Goal: Task Accomplishment & Management: Use online tool/utility

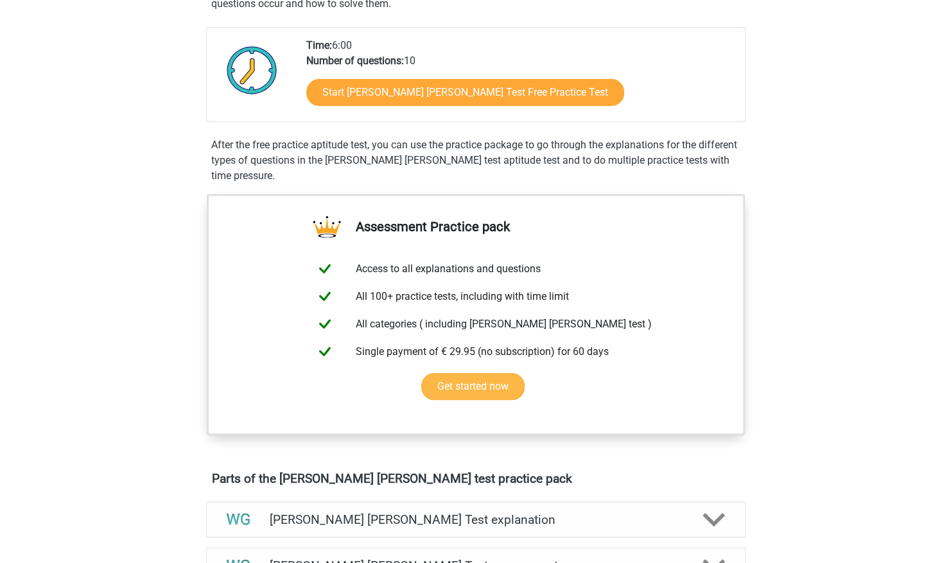
scroll to position [270, 0]
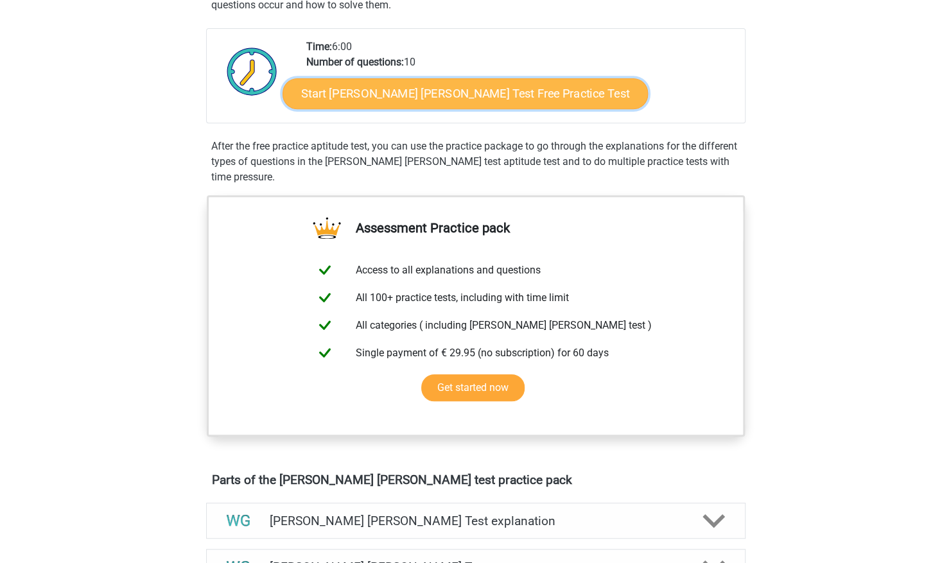
click at [434, 98] on link "Start Watson Glaser Test Free Practice Test" at bounding box center [464, 93] width 365 height 31
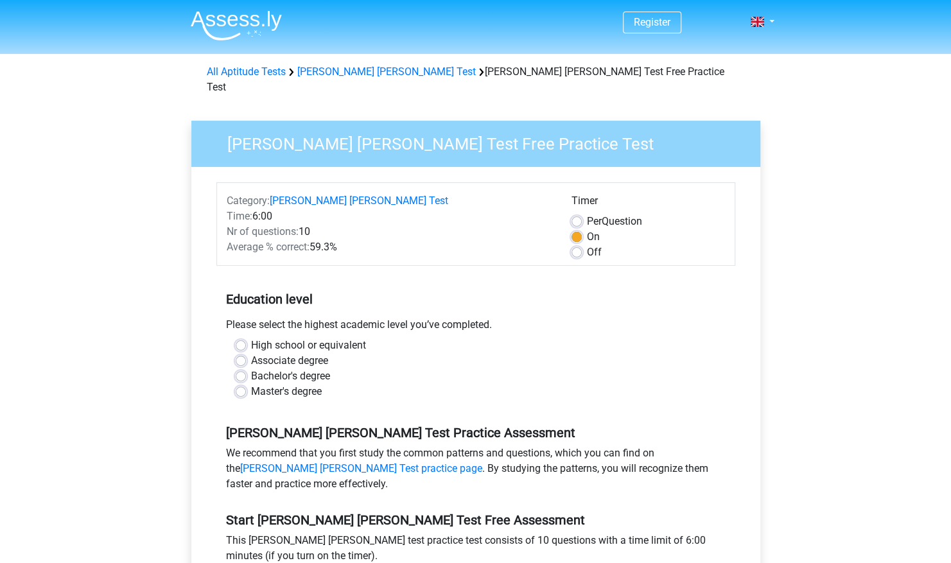
click at [251, 368] on label "Bachelor's degree" at bounding box center [290, 375] width 79 height 15
click at [237, 368] on input "Bachelor's degree" at bounding box center [241, 374] width 10 height 13
radio input "true"
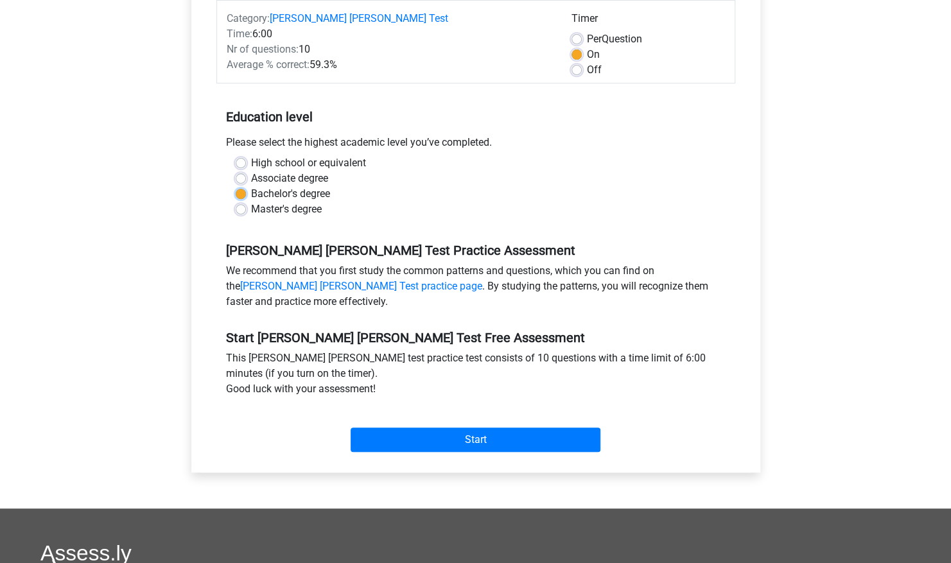
scroll to position [184, 0]
